Goal: Task Accomplishment & Management: Manage account settings

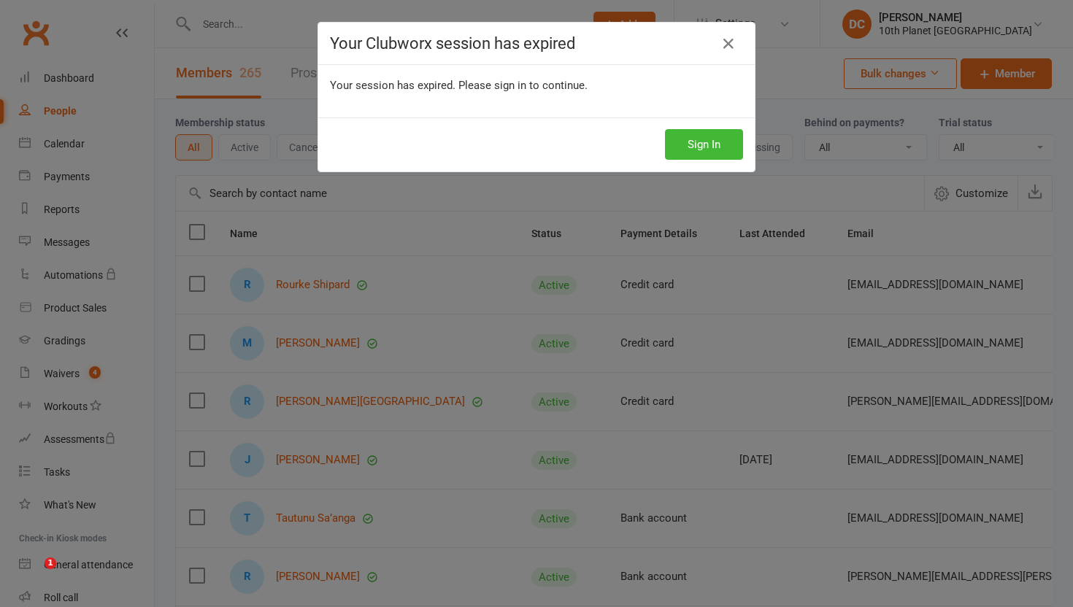
select select "100"
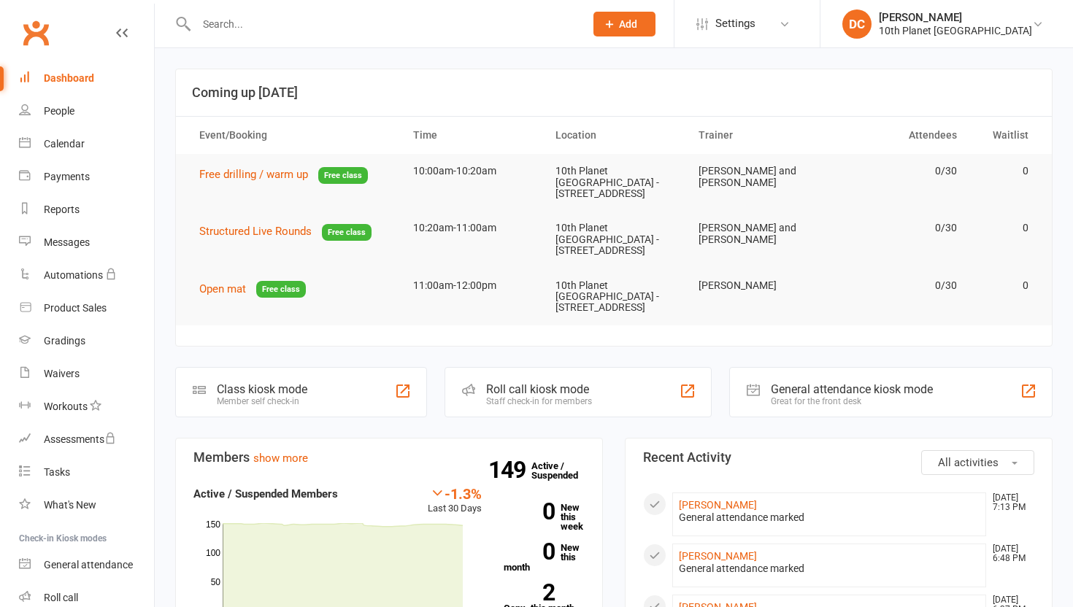
click at [344, 27] on input "text" at bounding box center [383, 24] width 382 height 20
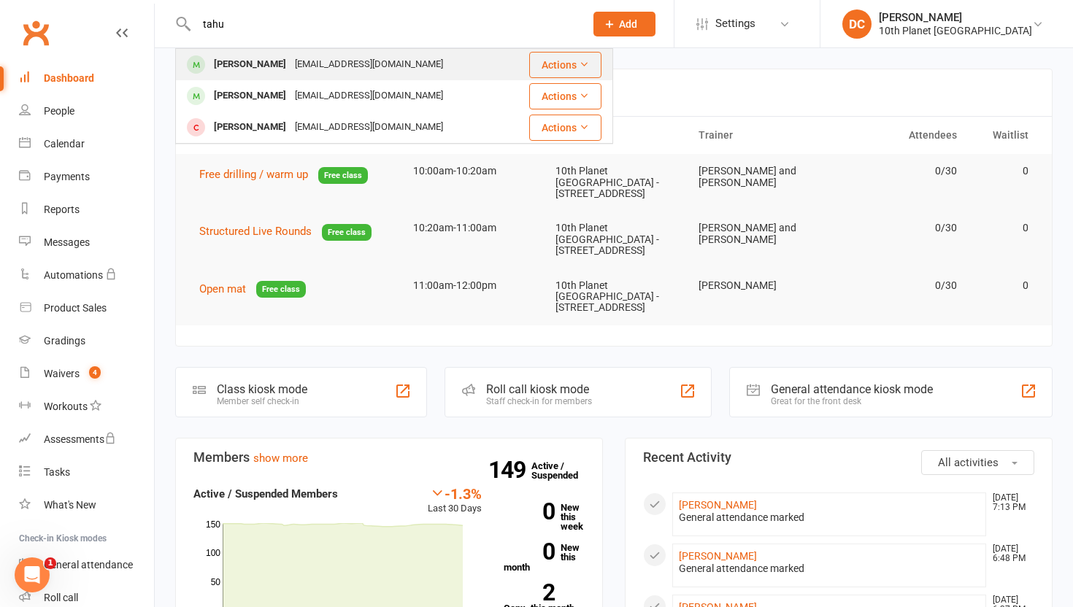
type input "tahu"
click at [355, 70] on div "[EMAIL_ADDRESS][DOMAIN_NAME]" at bounding box center [368, 64] width 157 height 21
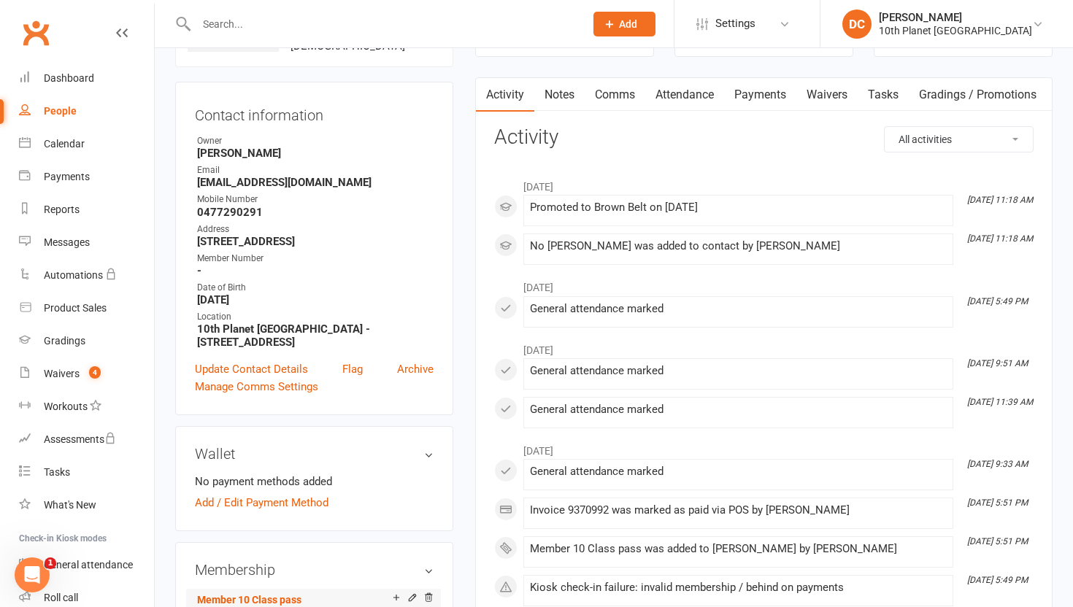
scroll to position [128, 0]
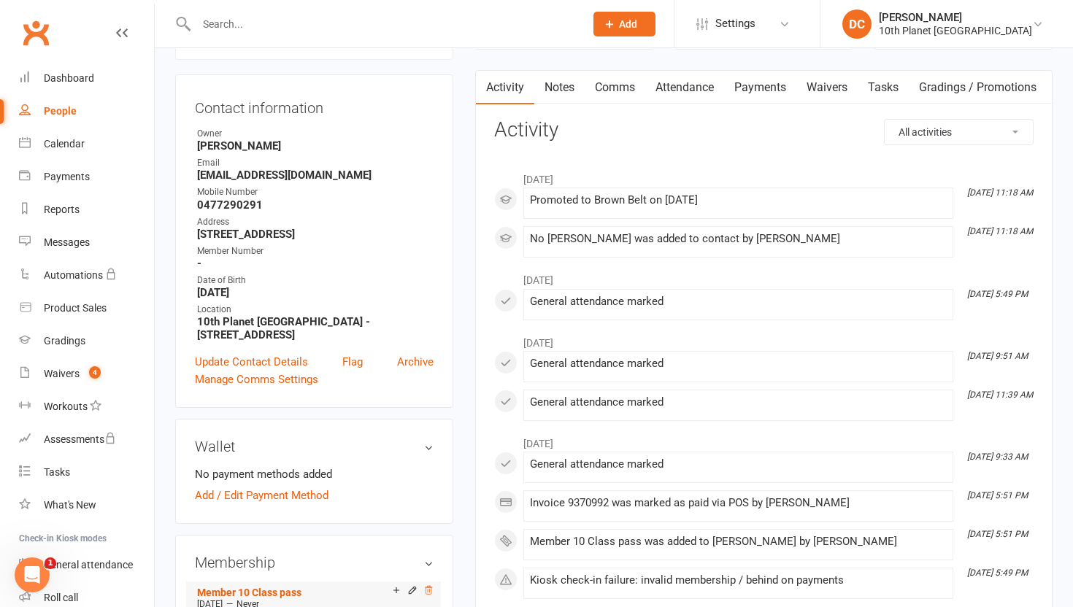
click at [428, 586] on icon at bounding box center [428, 590] width 10 height 10
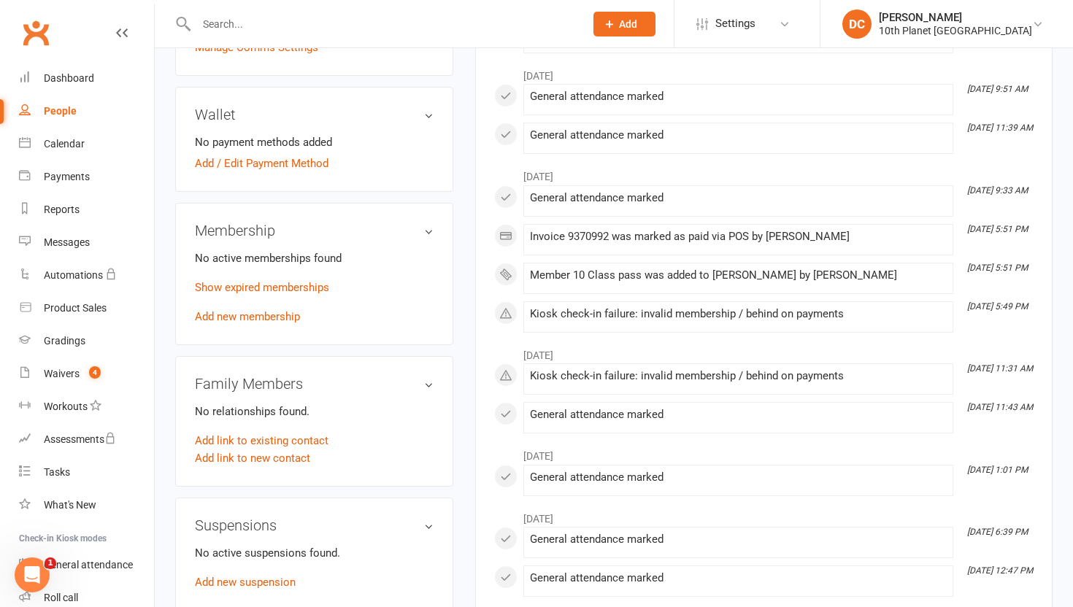
scroll to position [473, 0]
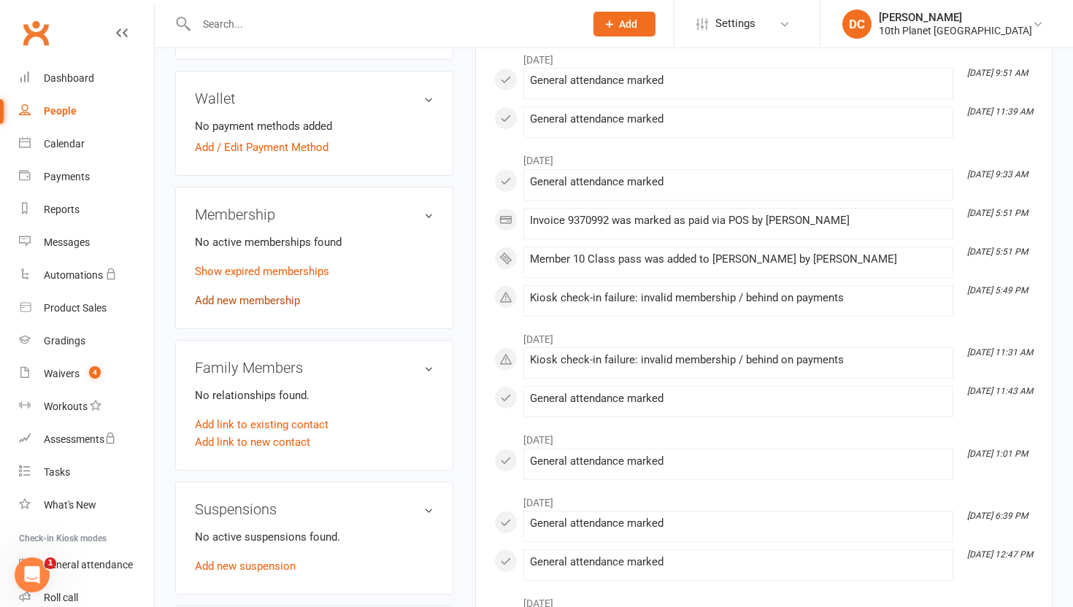
click at [287, 297] on link "Add new membership" at bounding box center [247, 300] width 105 height 13
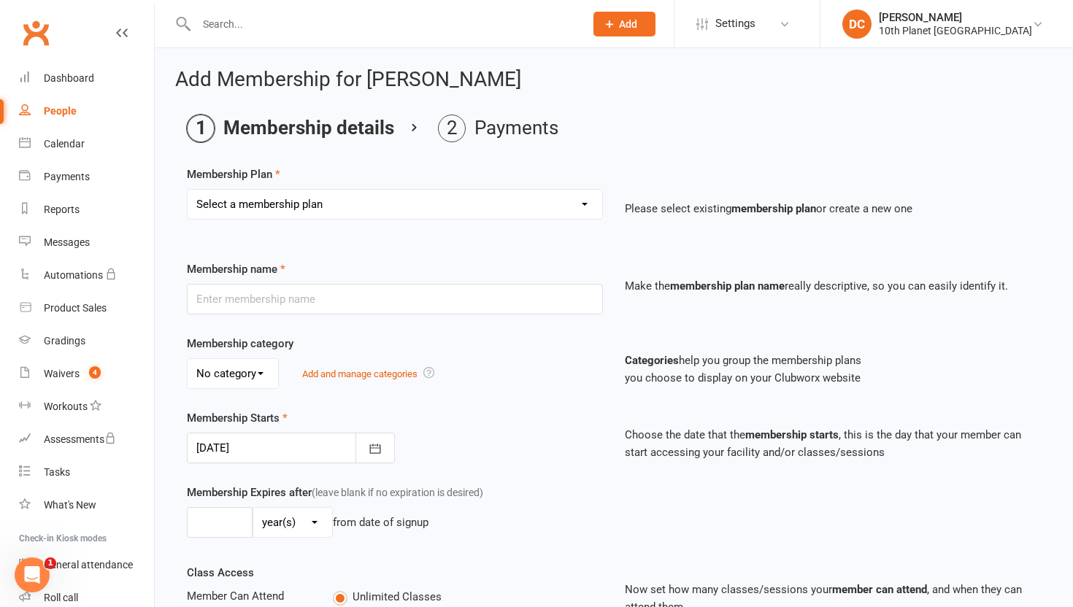
click at [392, 214] on select "Select a membership plan Create new Membership Plan (old, separated) Monthly Pa…" at bounding box center [395, 204] width 414 height 29
select select "3"
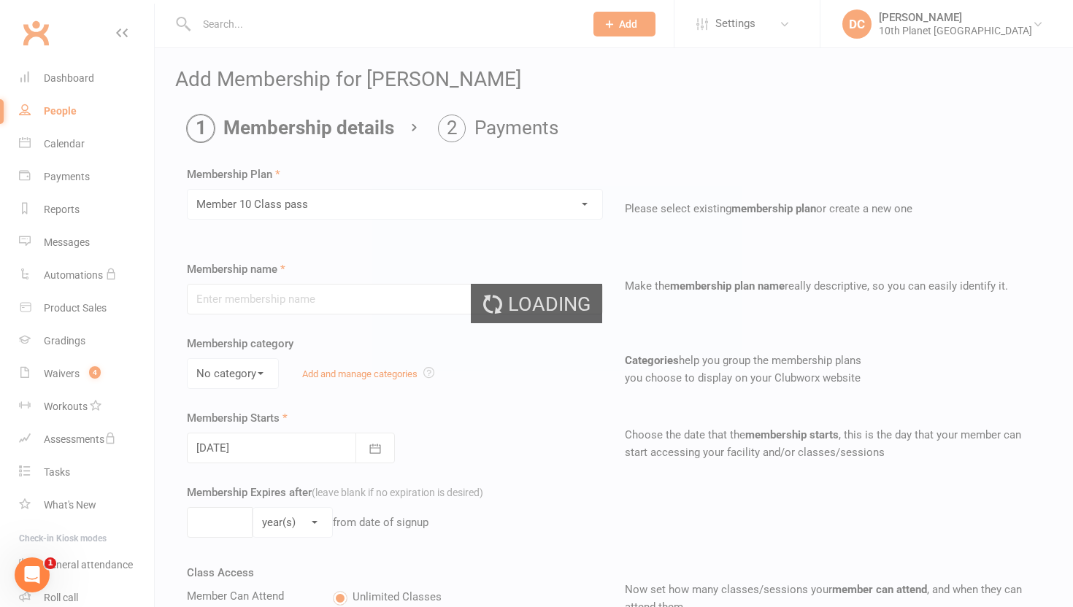
type input "Member 10 Class pass"
select select "0"
type input "0"
type input "10"
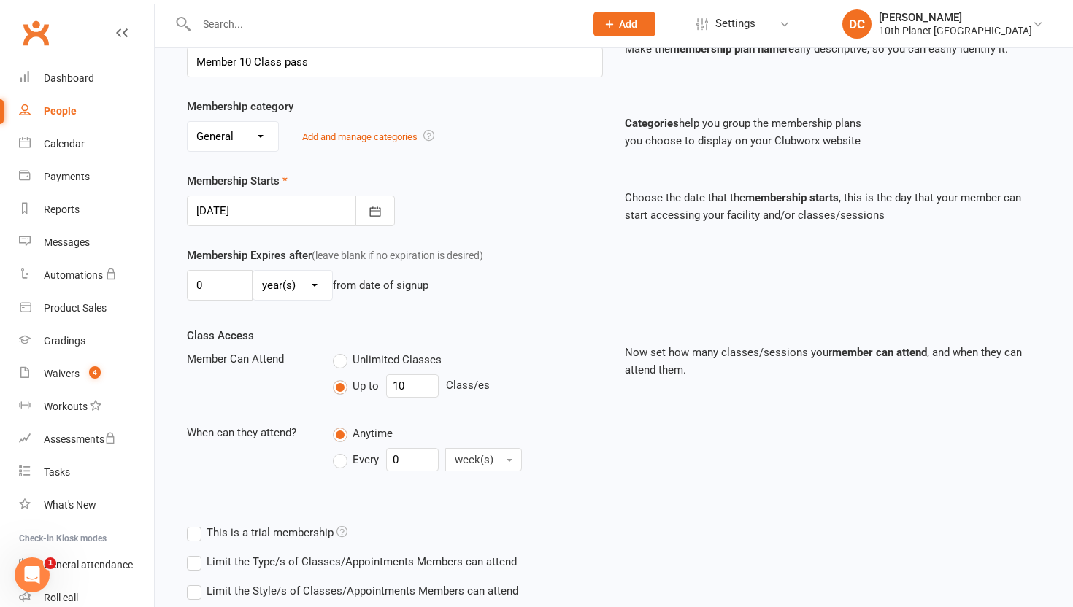
scroll to position [331, 0]
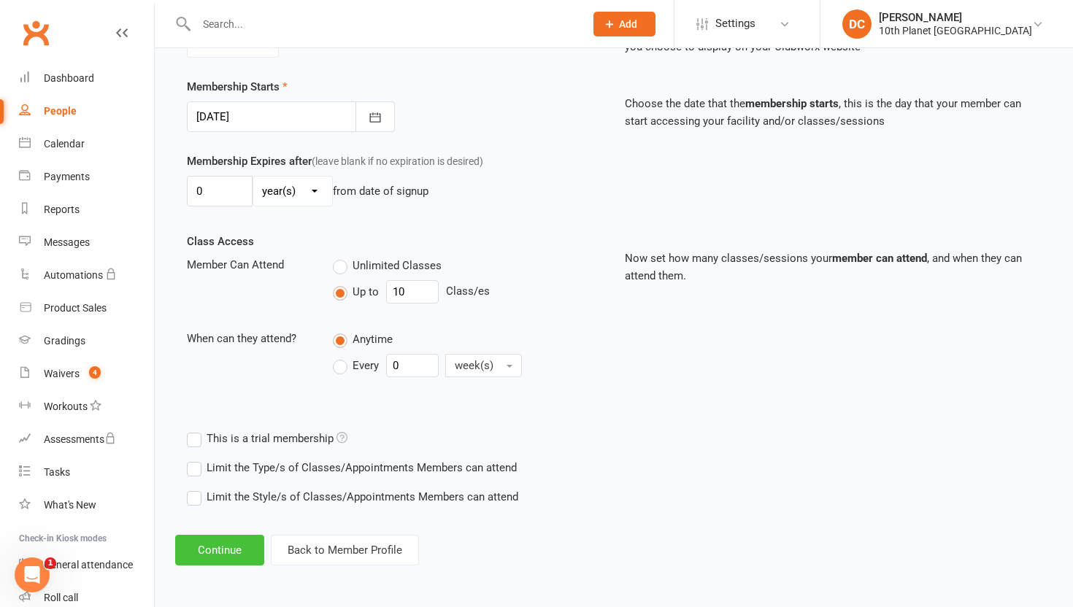
click at [239, 544] on button "Continue" at bounding box center [219, 550] width 89 height 31
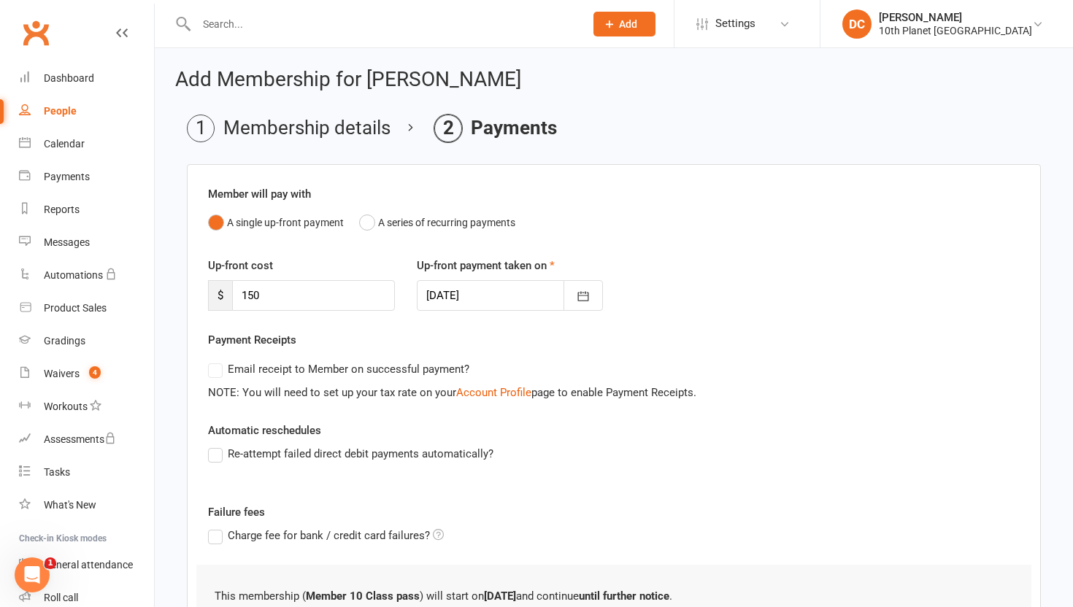
scroll to position [188, 0]
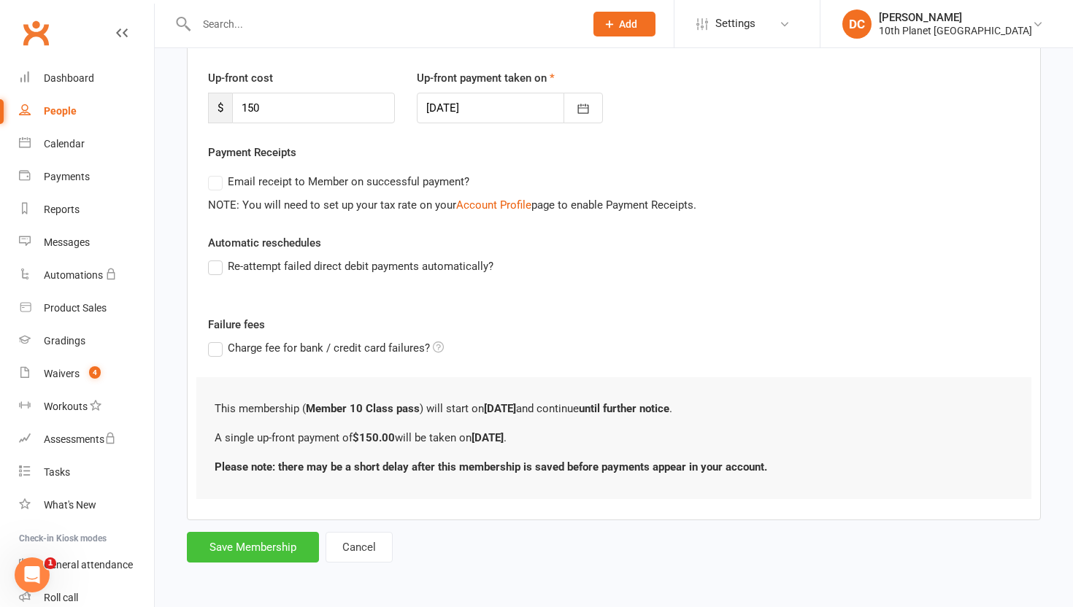
click at [293, 549] on button "Save Membership" at bounding box center [253, 547] width 132 height 31
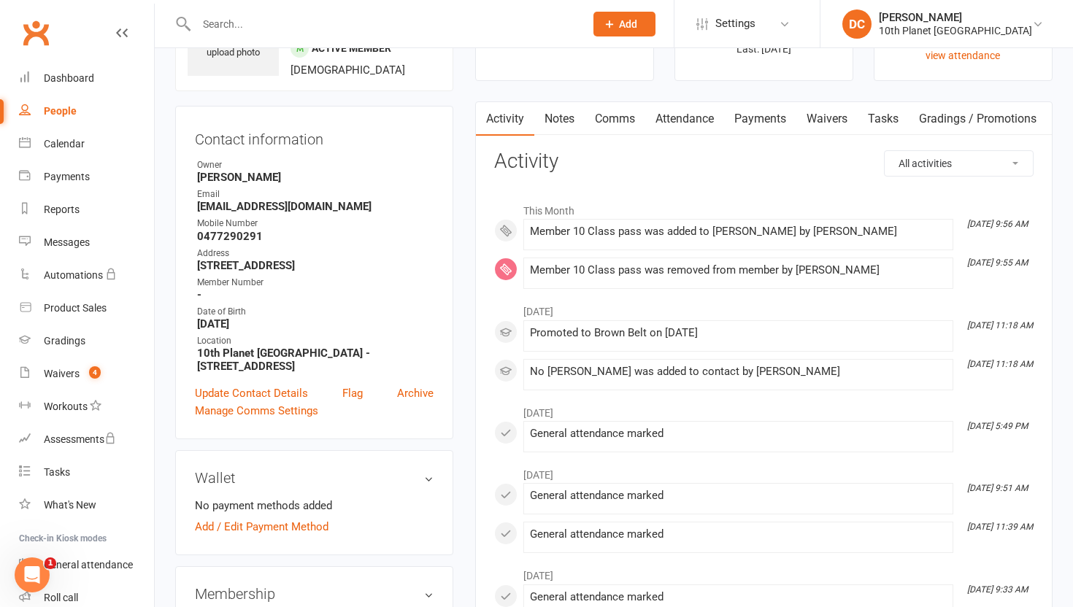
scroll to position [95, 0]
click at [744, 123] on link "Payments" at bounding box center [760, 121] width 72 height 34
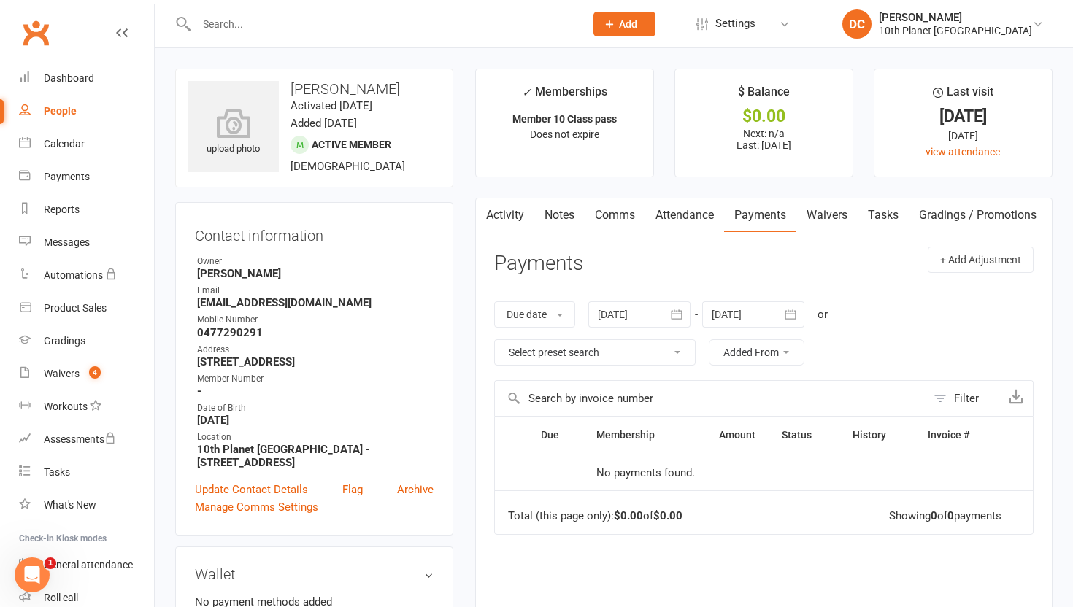
click at [769, 225] on link "Payments" at bounding box center [760, 215] width 72 height 34
click at [61, 109] on div "People" at bounding box center [60, 111] width 33 height 12
select select "100"
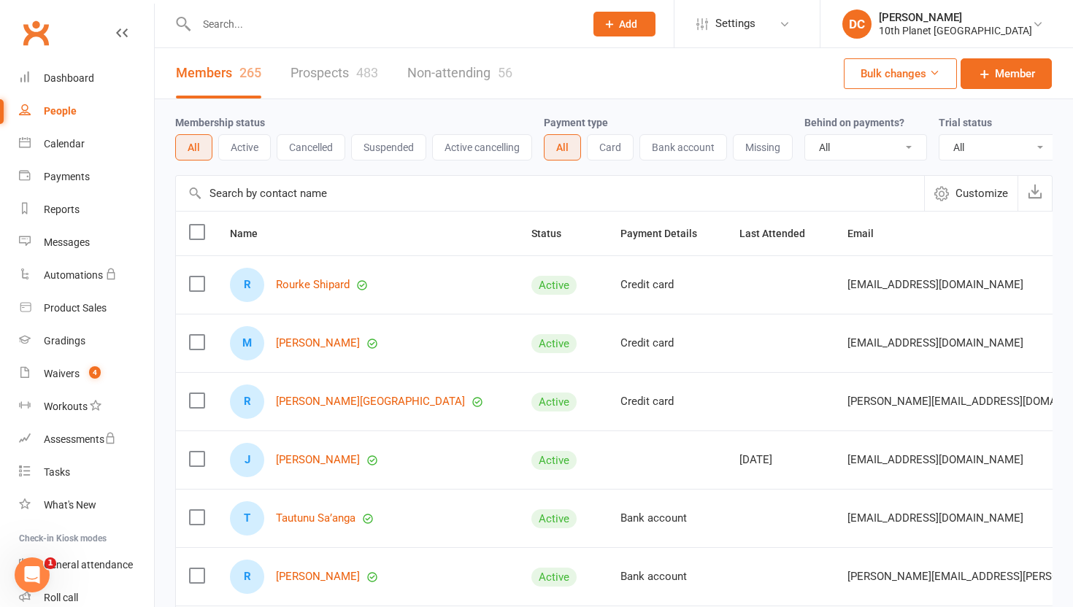
click at [237, 25] on input "text" at bounding box center [383, 24] width 382 height 20
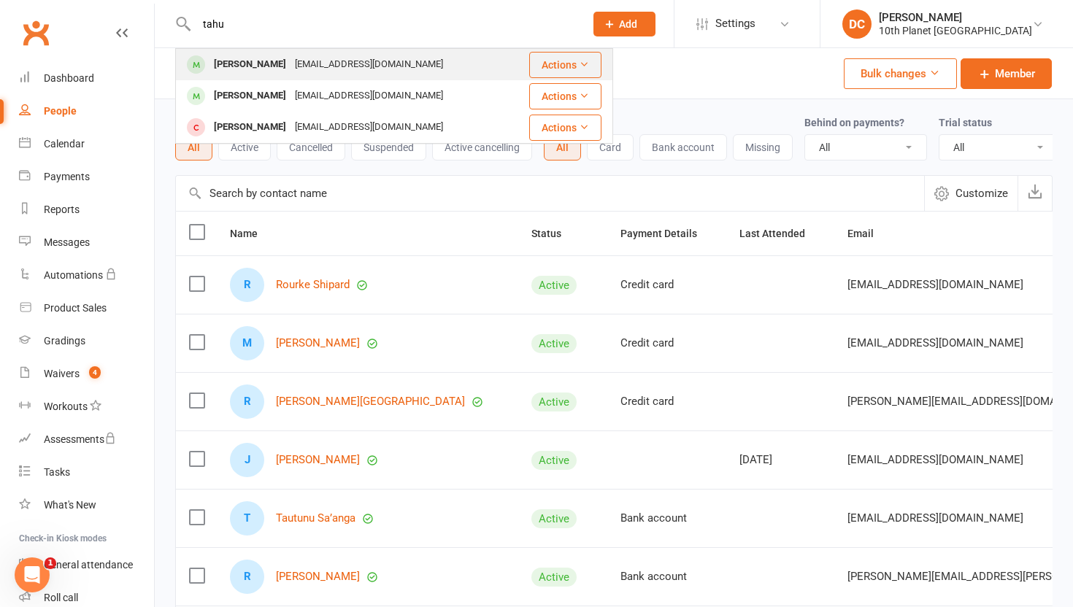
type input "tahu"
click at [263, 66] on div "[PERSON_NAME]" at bounding box center [249, 64] width 81 height 21
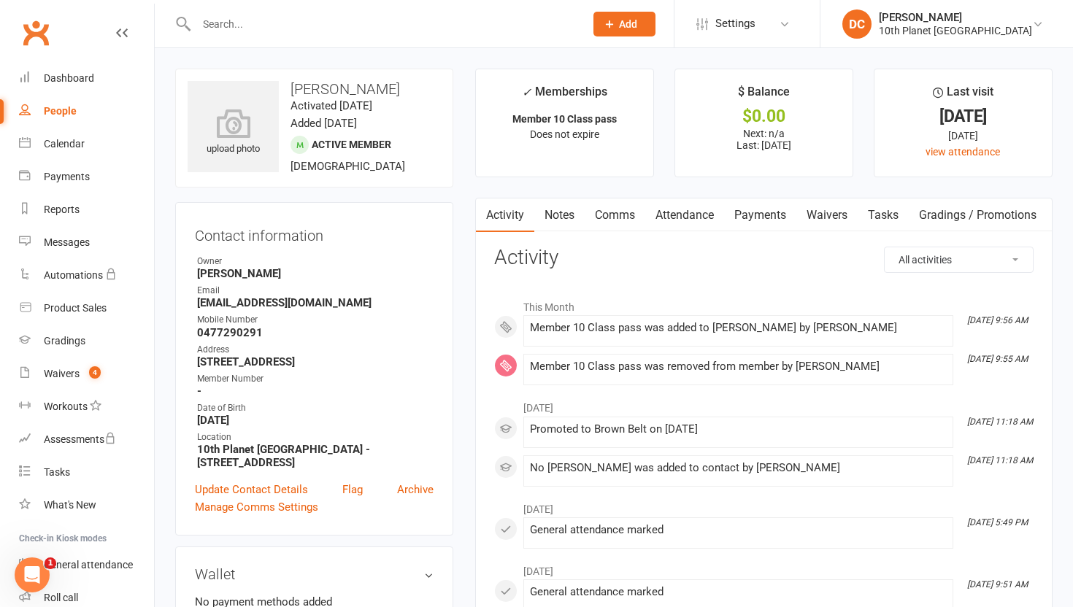
click at [763, 219] on link "Payments" at bounding box center [760, 215] width 72 height 34
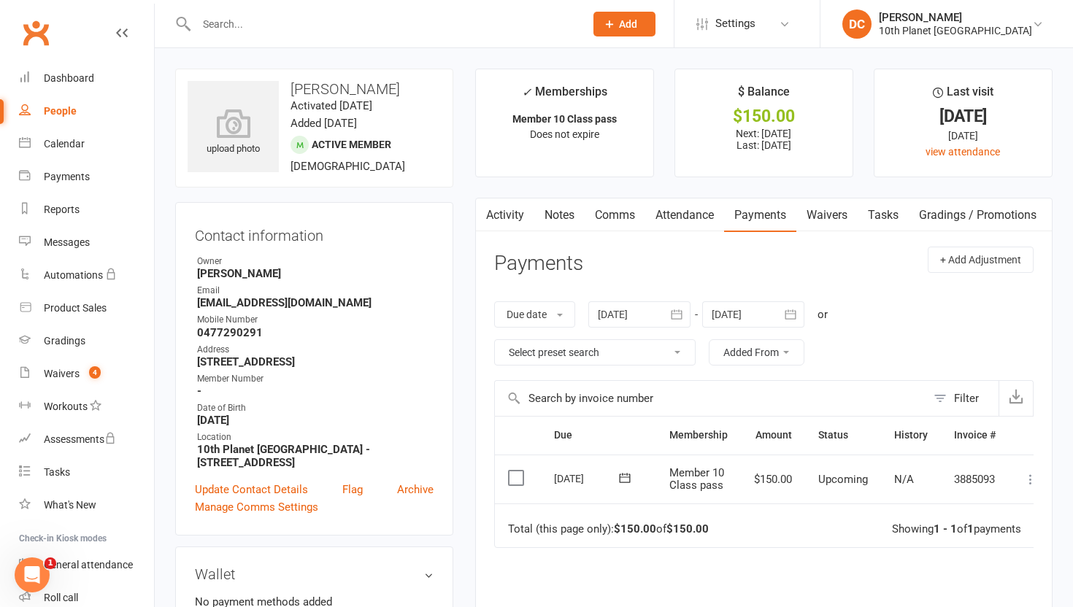
click at [1032, 482] on icon at bounding box center [1030, 479] width 15 height 15
click at [962, 539] on link "Mark as Paid (POS)" at bounding box center [966, 536] width 144 height 29
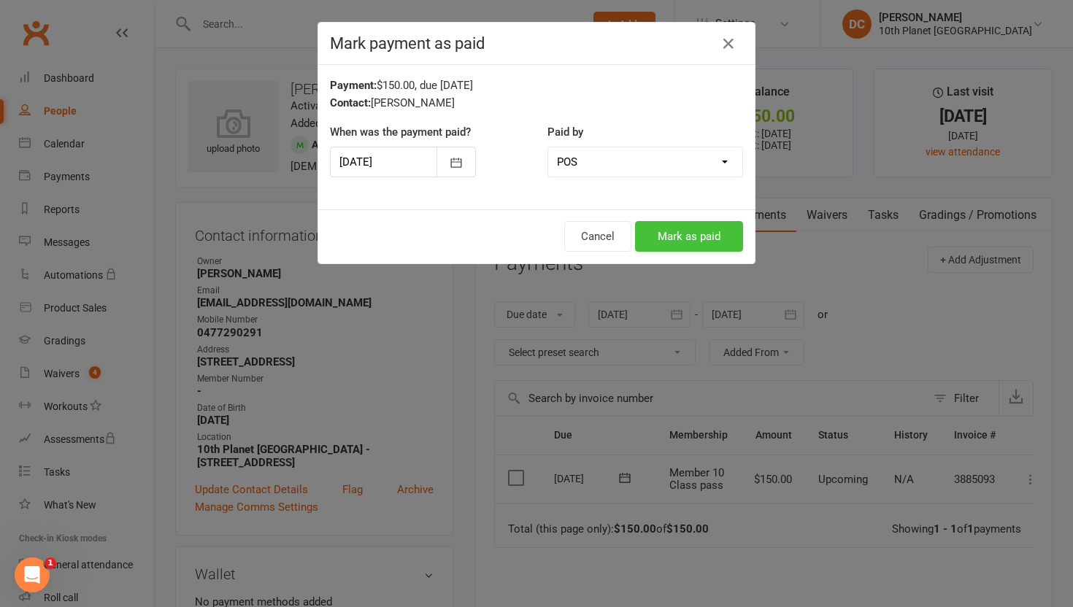
click at [696, 242] on button "Mark as paid" at bounding box center [689, 236] width 108 height 31
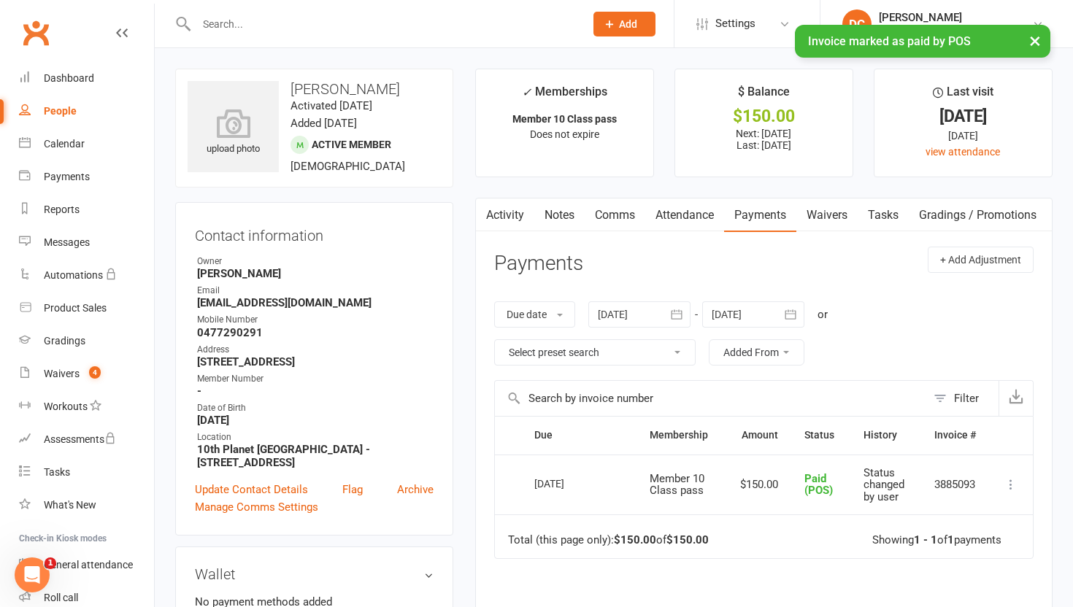
click at [70, 109] on div "People" at bounding box center [60, 111] width 33 height 12
select select "100"
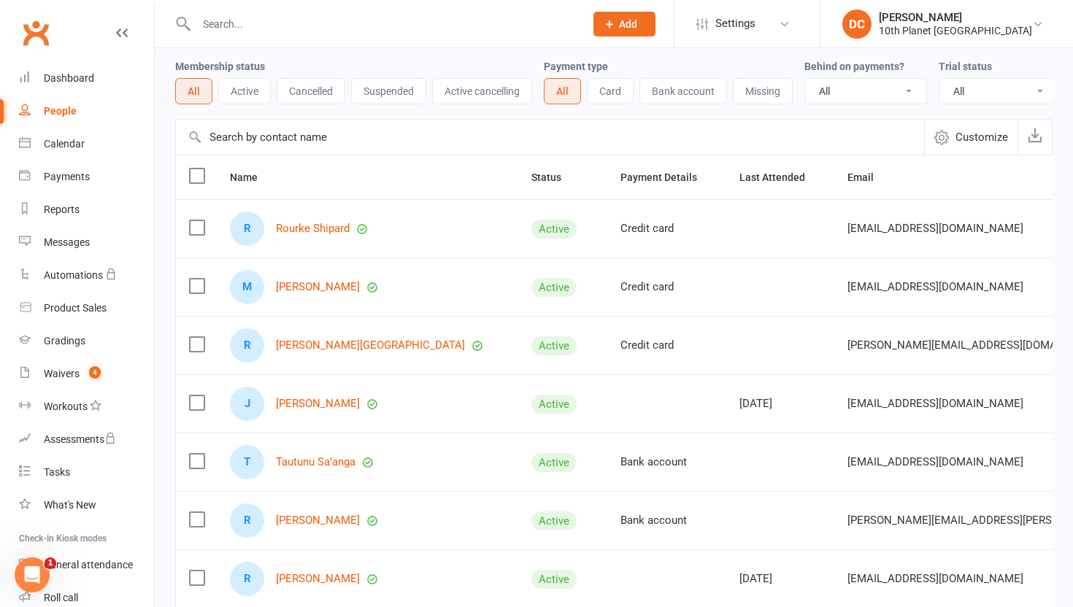
scroll to position [57, 0]
